Goal: Task Accomplishment & Management: Use online tool/utility

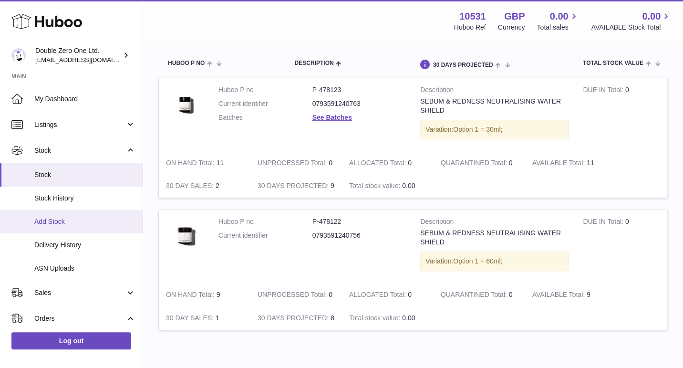
scroll to position [93, 0]
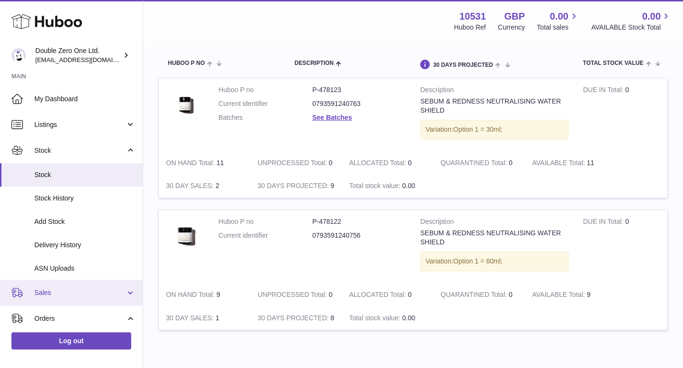
click at [46, 305] on link "Sales" at bounding box center [71, 293] width 143 height 26
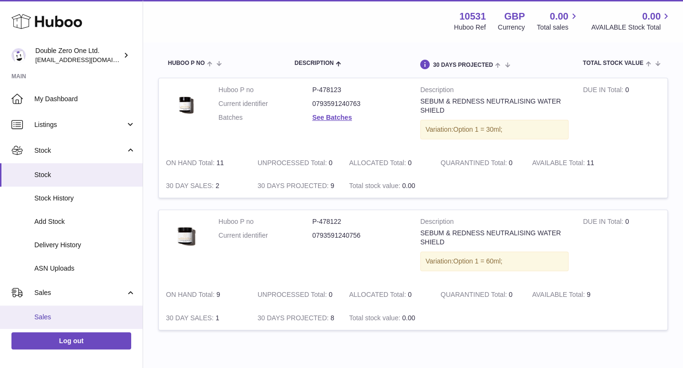
click at [49, 324] on link "Sales" at bounding box center [71, 316] width 143 height 23
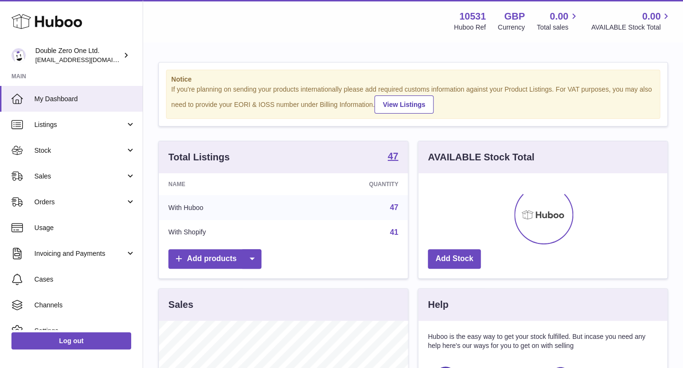
scroll to position [148, 249]
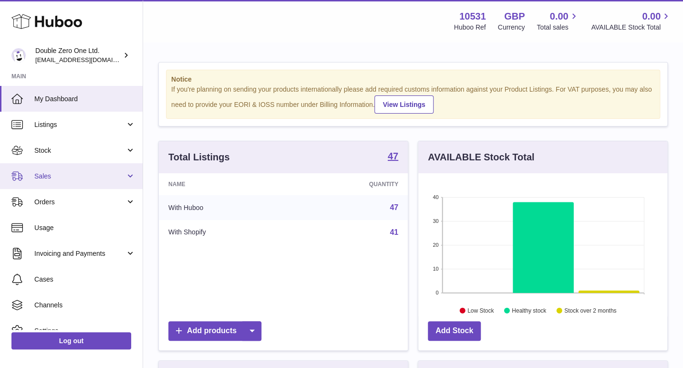
click at [62, 183] on link "Sales" at bounding box center [71, 176] width 143 height 26
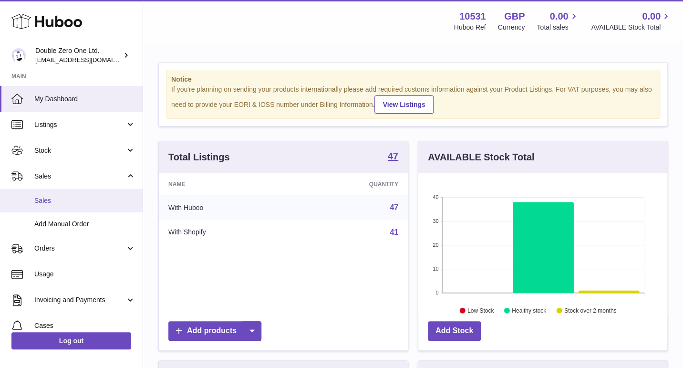
click at [59, 202] on span "Sales" at bounding box center [84, 200] width 101 height 9
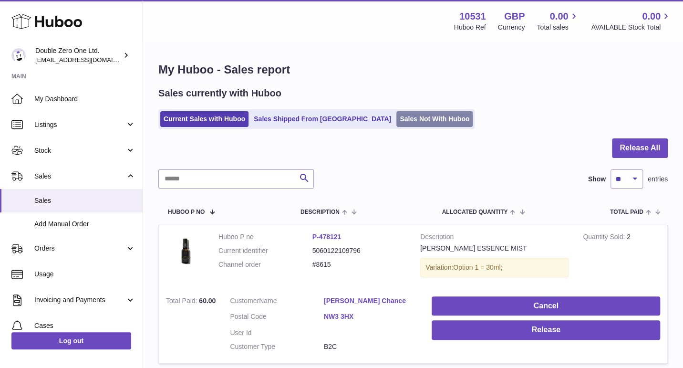
click at [397, 119] on link "Sales Not With Huboo" at bounding box center [435, 119] width 76 height 16
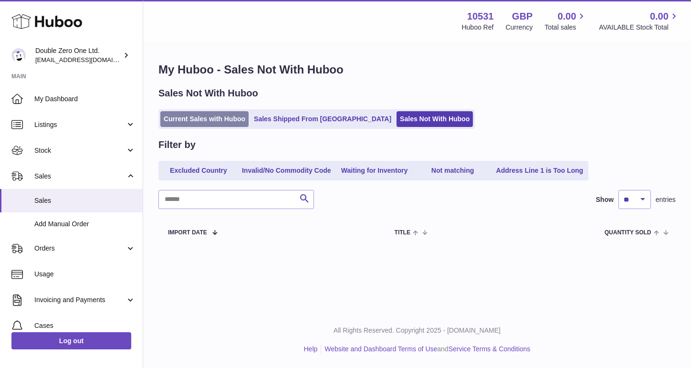
click at [217, 120] on link "Current Sales with Huboo" at bounding box center [204, 119] width 88 height 16
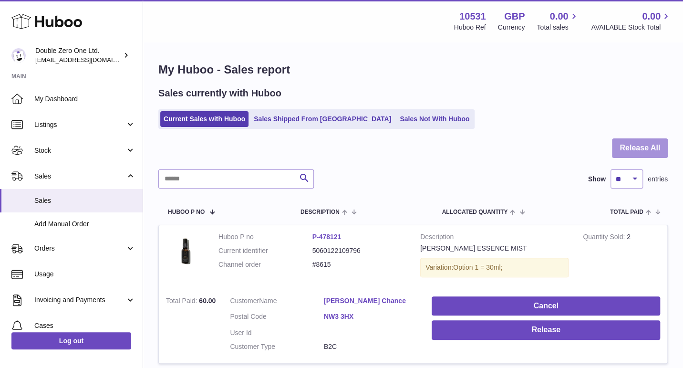
click at [655, 150] on button "Release All" at bounding box center [640, 148] width 56 height 20
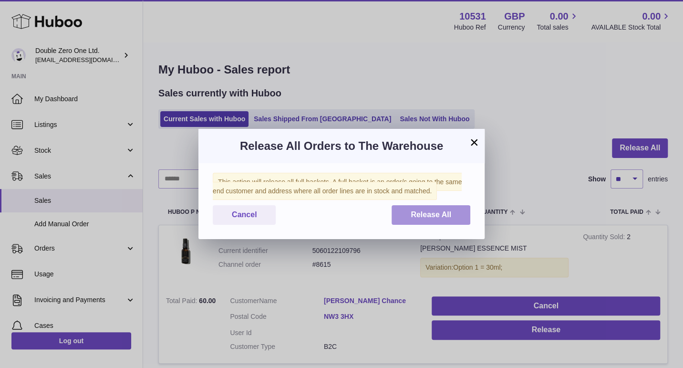
click at [424, 214] on span "Release All" at bounding box center [431, 214] width 41 height 8
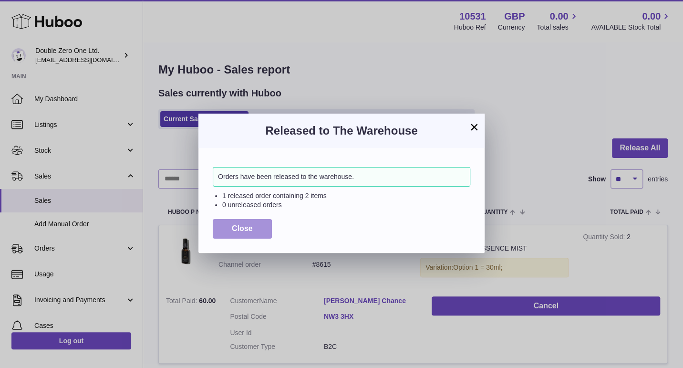
click at [229, 230] on button "Close" at bounding box center [242, 229] width 59 height 20
